Goal: Information Seeking & Learning: Learn about a topic

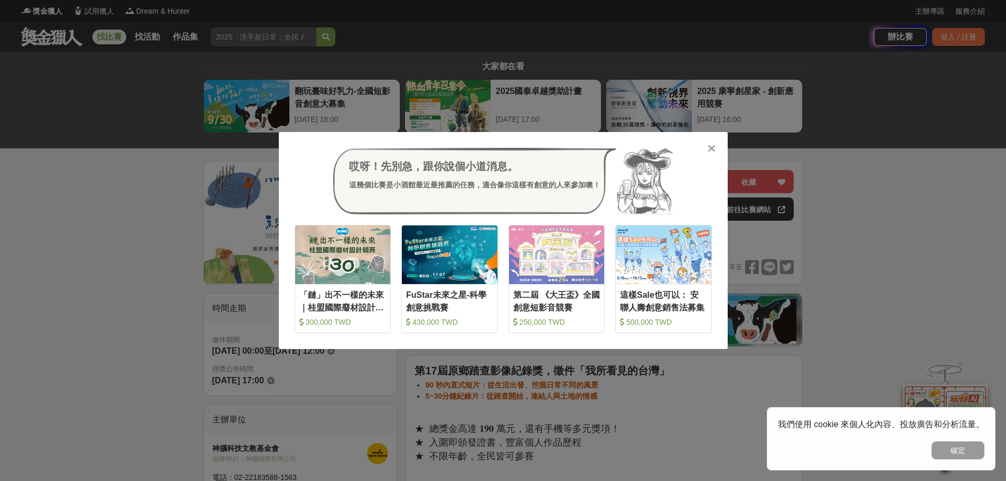
click at [713, 149] on icon at bounding box center [712, 148] width 8 height 11
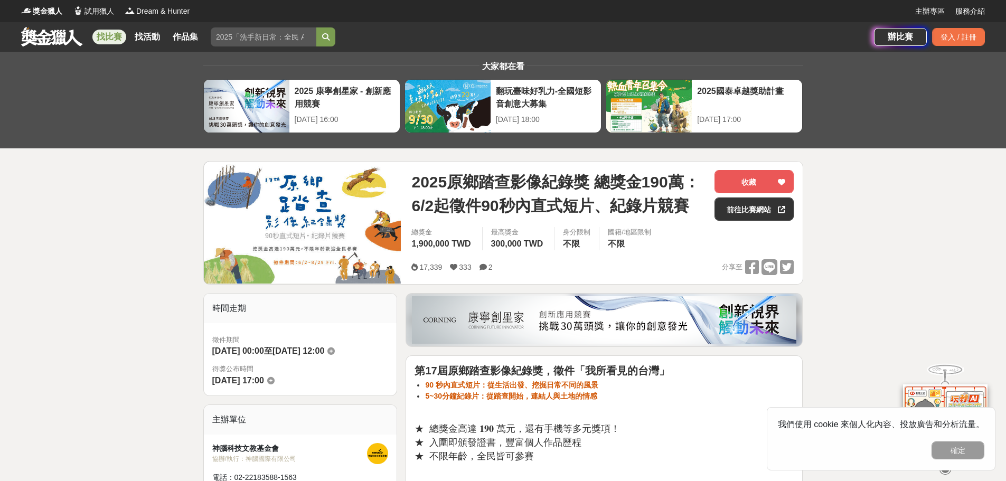
scroll to position [211, 0]
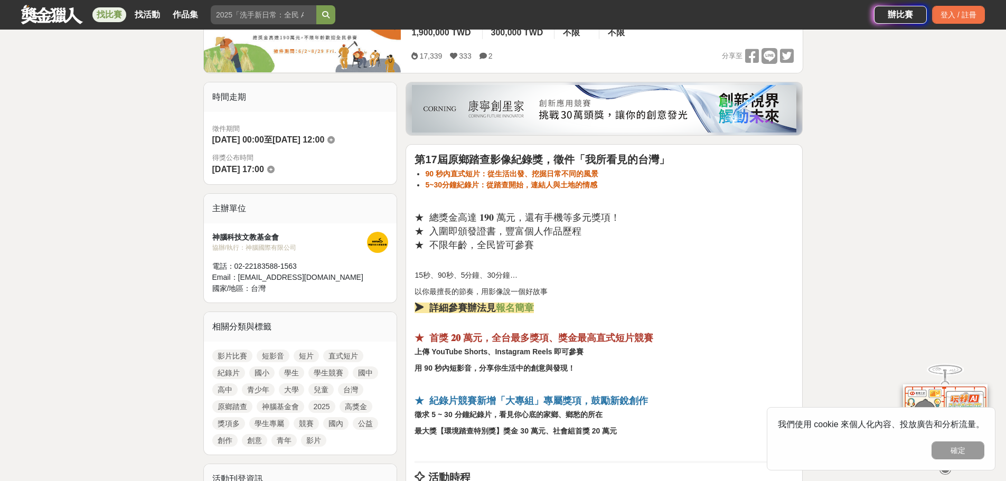
click at [621, 278] on p "15秒、90秒、5分鐘、30分鐘…" at bounding box center [603, 275] width 379 height 11
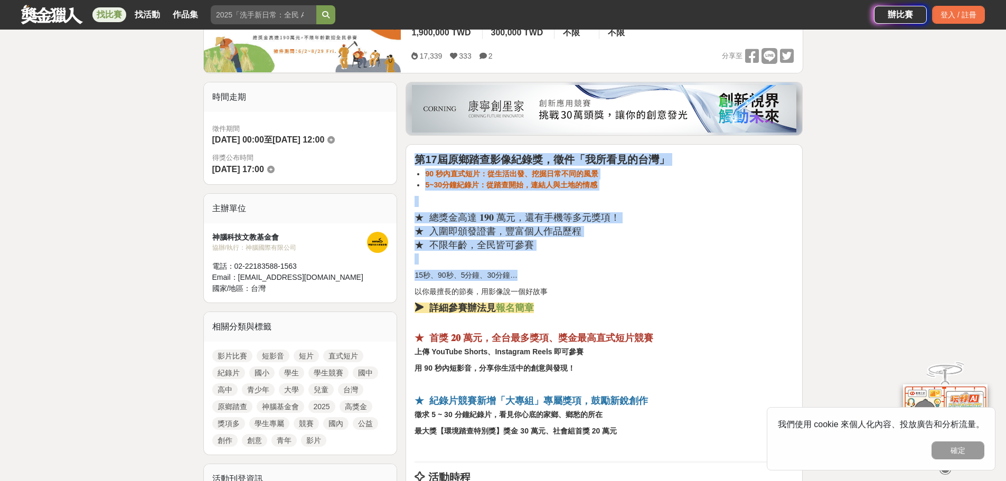
drag, startPoint x: 558, startPoint y: 265, endPoint x: 403, endPoint y: 157, distance: 188.2
click at [508, 185] on strong "5~30分鐘紀錄片：從踏查開始，連結人與土地的情感" at bounding box center [511, 185] width 172 height 8
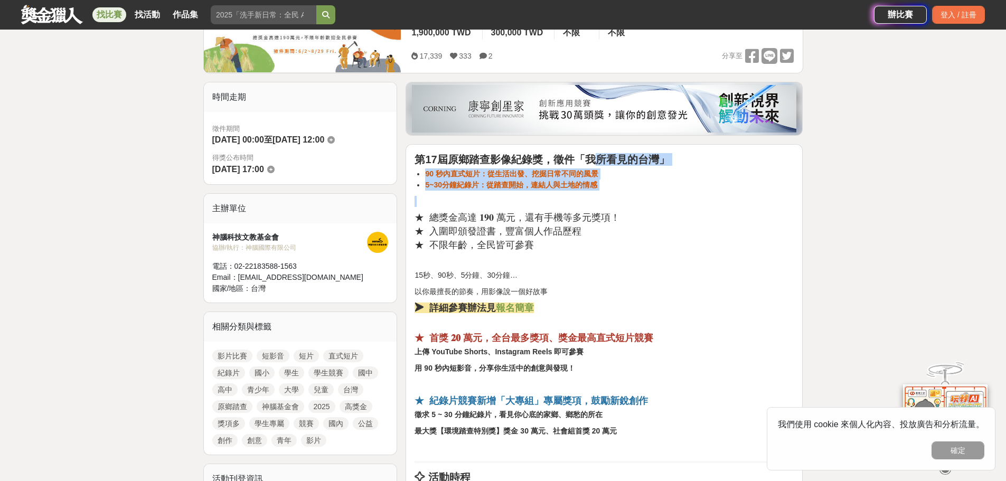
drag, startPoint x: 600, startPoint y: 160, endPoint x: 647, endPoint y: 240, distance: 92.5
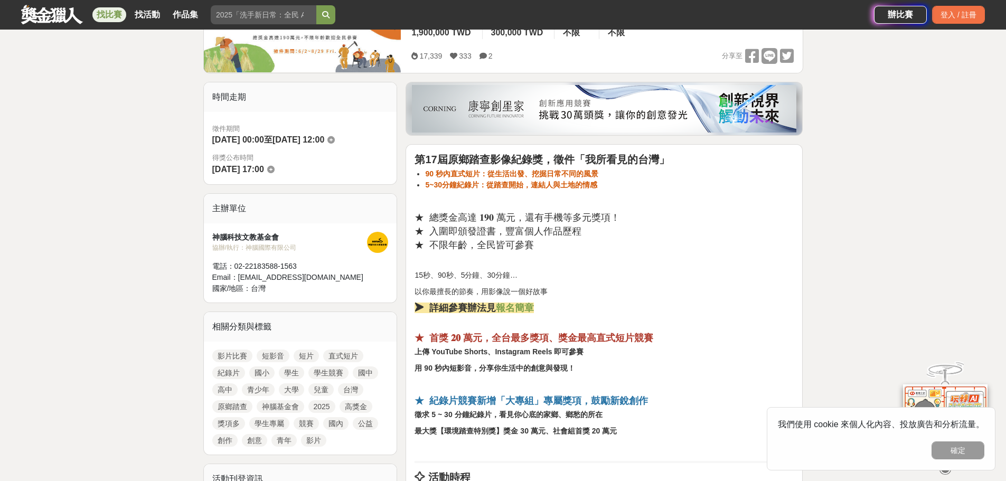
click at [647, 240] on h3 "★ 不限年齡，全民皆可參賽" at bounding box center [603, 245] width 379 height 11
click at [637, 270] on p "15秒、90秒、5分鐘、30分鐘…" at bounding box center [603, 275] width 379 height 11
click at [229, 390] on link "高中" at bounding box center [224, 389] width 25 height 13
